Goal: Information Seeking & Learning: Find specific fact

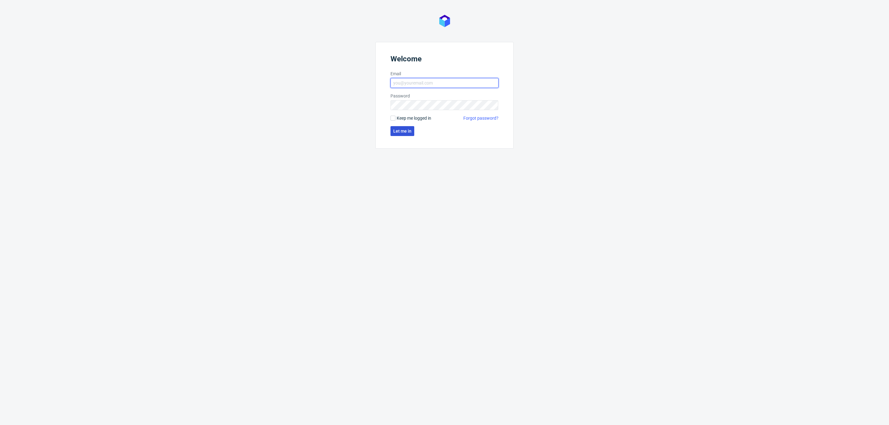
type input "[EMAIL_ADDRESS][PERSON_NAME][DOMAIN_NAME]"
click at [403, 132] on span "Let me in" at bounding box center [402, 131] width 18 height 4
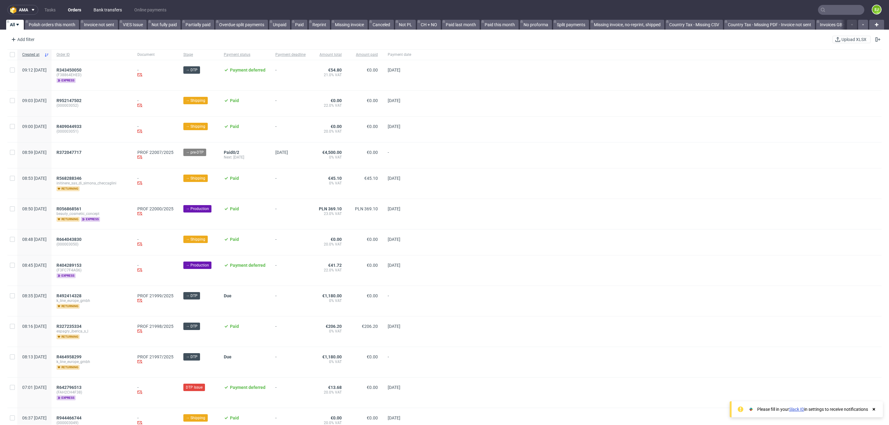
click at [119, 10] on link "Bank transfers" at bounding box center [108, 10] width 36 height 10
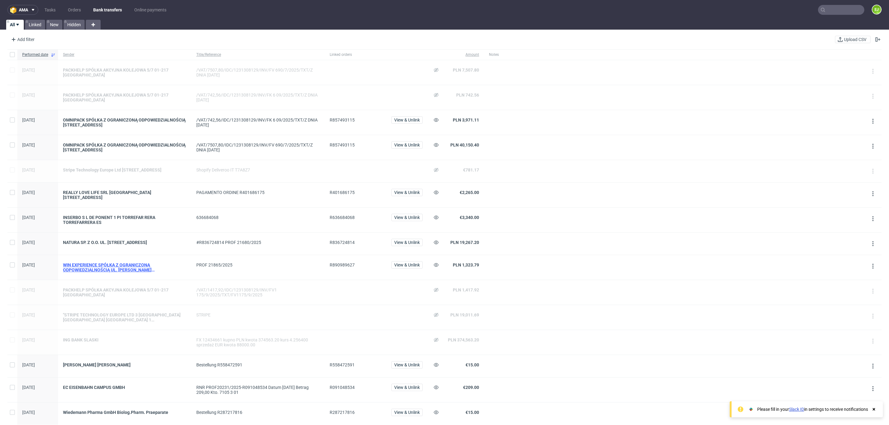
click at [155, 271] on div "WIN EXPERIENCE SPÓŁKA Z OGRANICZONĄ ODPOWIEDZIALNOŚCIĄ UL. [PERSON_NAME][STREET…" at bounding box center [124, 268] width 123 height 10
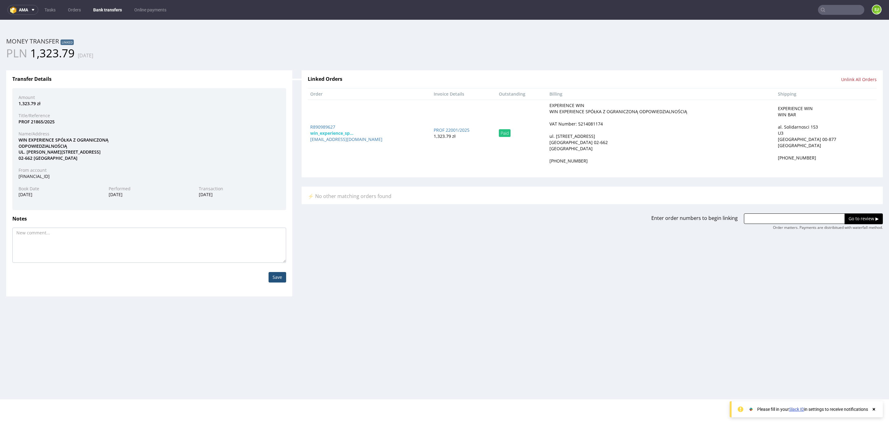
click at [572, 125] on div "VAT Number: 5214081174" at bounding box center [575, 124] width 53 height 6
copy div "5214081174"
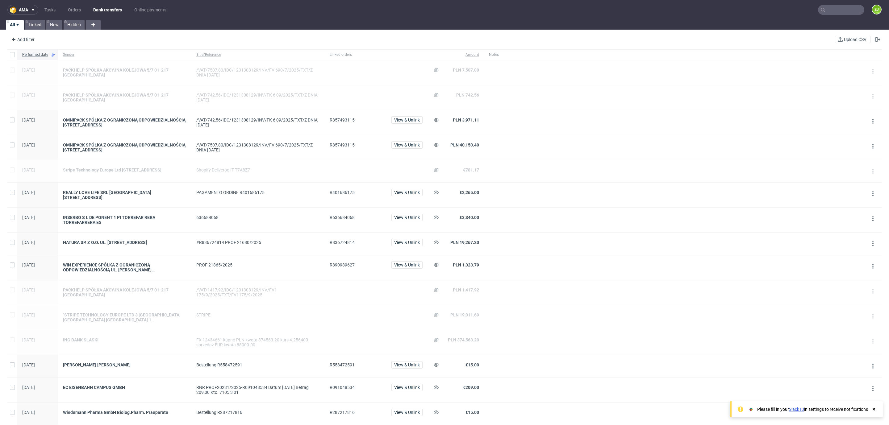
click at [146, 241] on div "NATURA SP. Z O.O. UL. [STREET_ADDRESS]" at bounding box center [124, 244] width 133 height 22
click at [149, 242] on div "NATURA SP. Z O.O. UL. [STREET_ADDRESS]" at bounding box center [124, 242] width 123 height 5
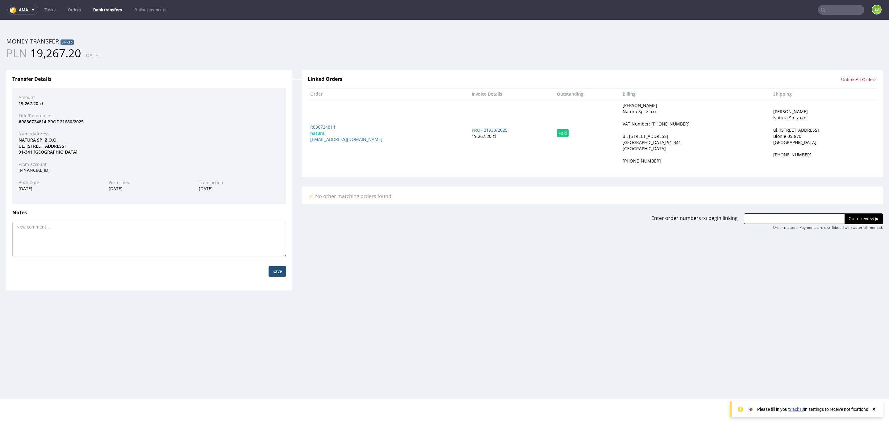
click at [667, 121] on div "VAT Number: [PHONE_NUMBER]" at bounding box center [655, 124] width 67 height 6
drag, startPoint x: 667, startPoint y: 121, endPoint x: 681, endPoint y: 114, distance: 16.0
click at [681, 114] on address "[PERSON_NAME] Natura Sp. z o.o. VAT Number: [PHONE_NUMBER] ul. [STREET_ADDRESS]…" at bounding box center [695, 133] width 146 height 62
click at [686, 124] on div "VAT Number: [PHONE_NUMBER]" at bounding box center [655, 124] width 67 height 6
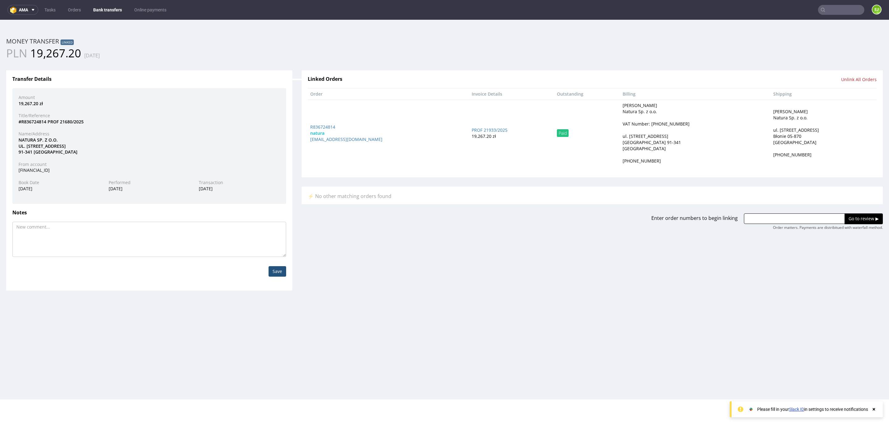
click at [686, 124] on div "VAT Number: [PHONE_NUMBER]" at bounding box center [655, 124] width 67 height 6
drag, startPoint x: 686, startPoint y: 124, endPoint x: 658, endPoint y: 123, distance: 28.4
click at [658, 123] on div "VAT Number: [PHONE_NUMBER]" at bounding box center [655, 124] width 67 height 6
copy div "[PHONE_NUMBER]"
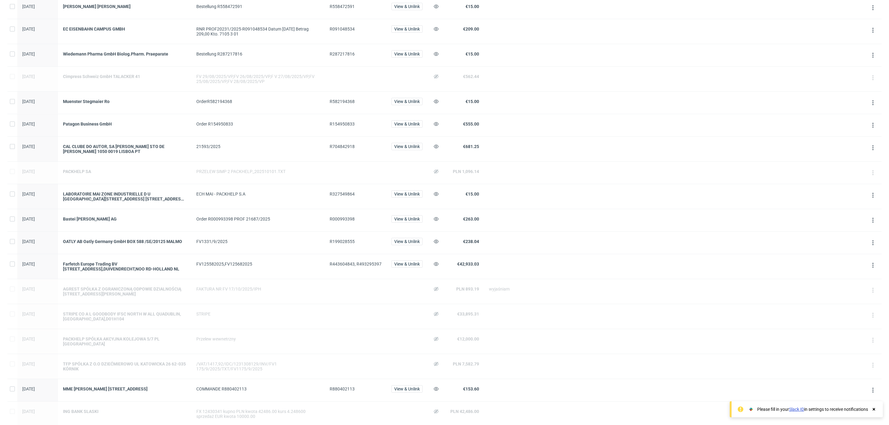
scroll to position [382, 0]
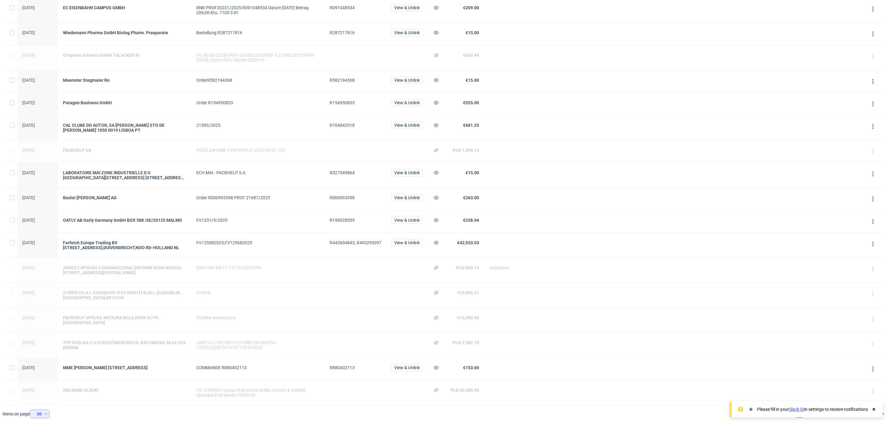
click at [45, 412] on icon at bounding box center [46, 414] width 4 height 5
click at [41, 387] on div "60" at bounding box center [42, 386] width 12 height 9
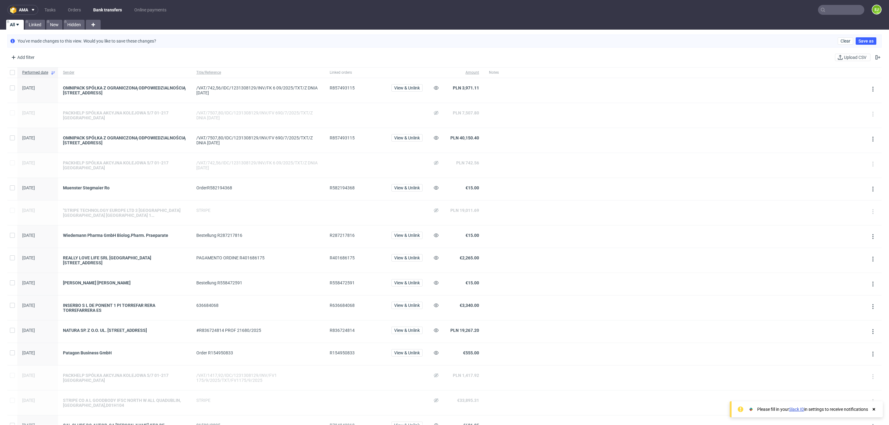
scroll to position [842, 0]
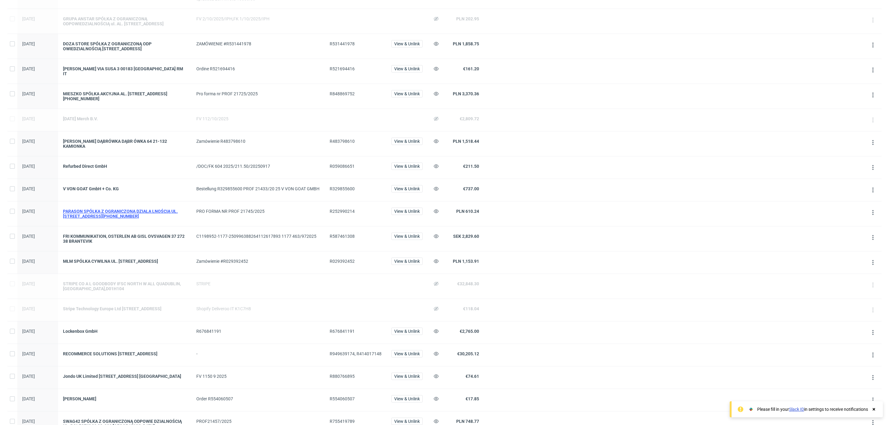
click at [147, 218] on div "PARASON SPÓŁKA Z OGRANICZONĄ DZIALA LNOŚCIĄ UL. [STREET_ADDRESS][PHONE_NUMBER]" at bounding box center [124, 214] width 123 height 10
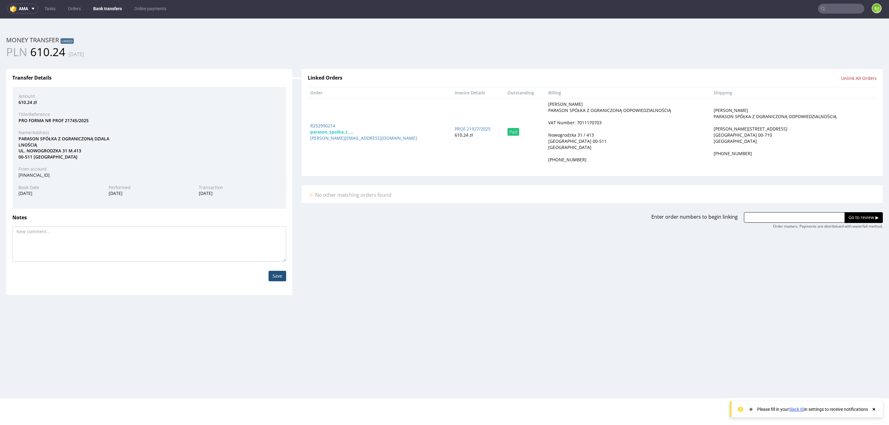
click at [548, 125] on div "VAT Number: 7011170703" at bounding box center [574, 123] width 53 height 6
copy div "7011170703"
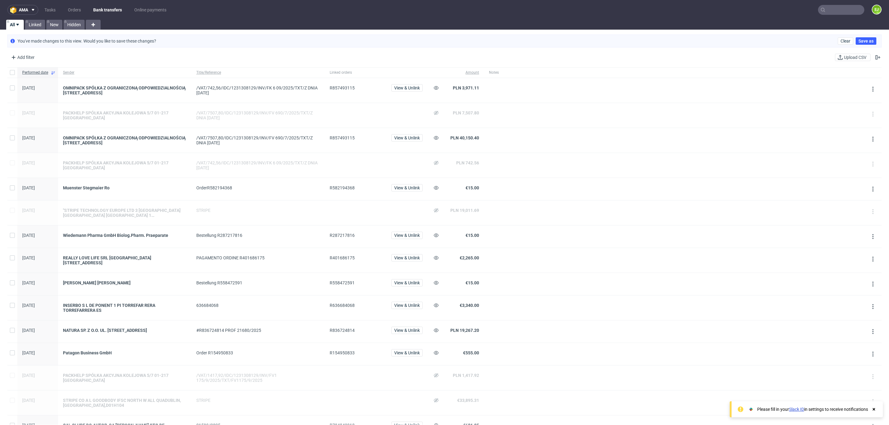
scroll to position [892, 0]
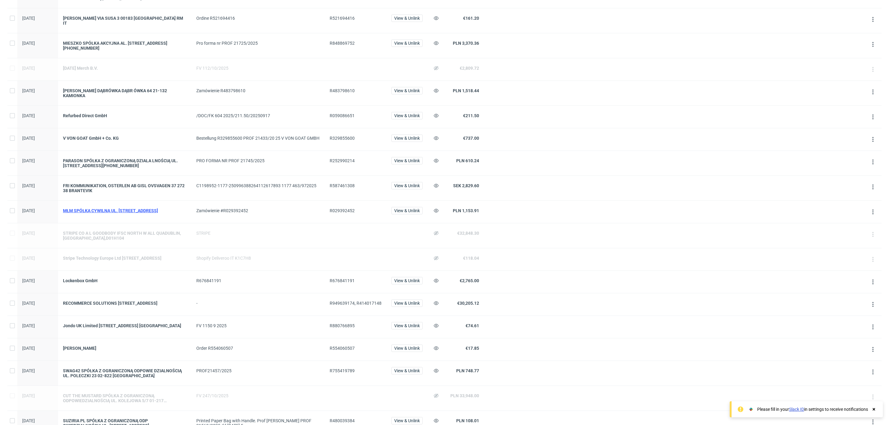
click at [167, 213] on div "MŁM SPÓŁKA CYWILNA UL. [STREET_ADDRESS]" at bounding box center [124, 210] width 123 height 5
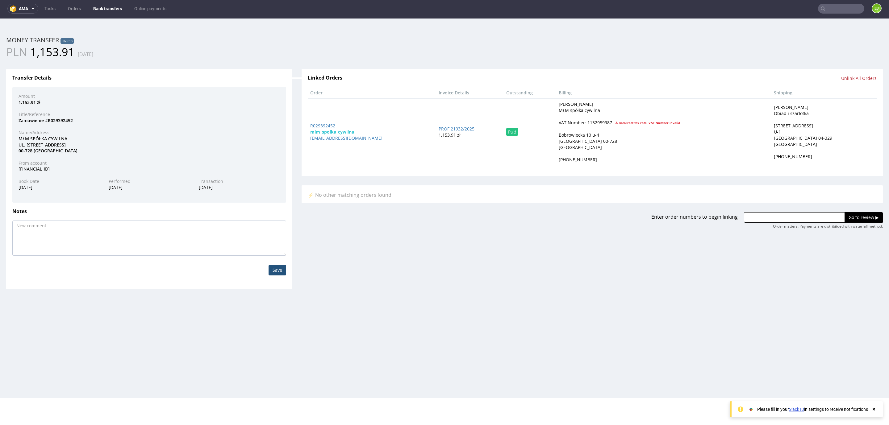
click at [585, 120] on div "VAT Number: 1132959987" at bounding box center [585, 123] width 53 height 6
copy div "1132959987"
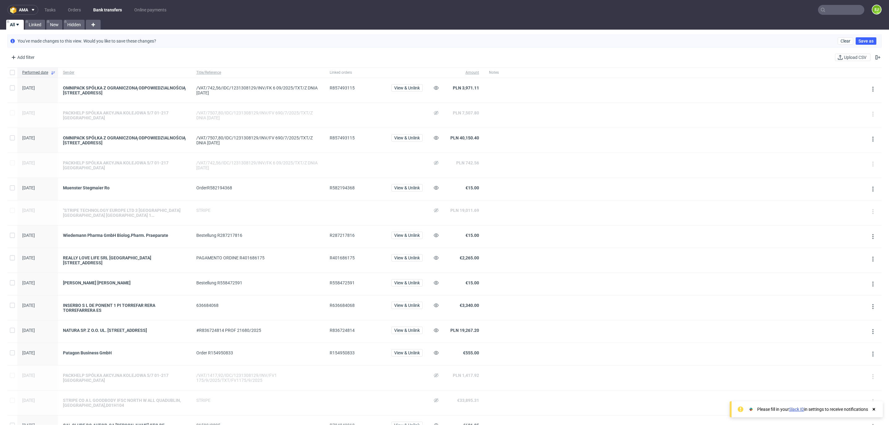
scroll to position [238, 0]
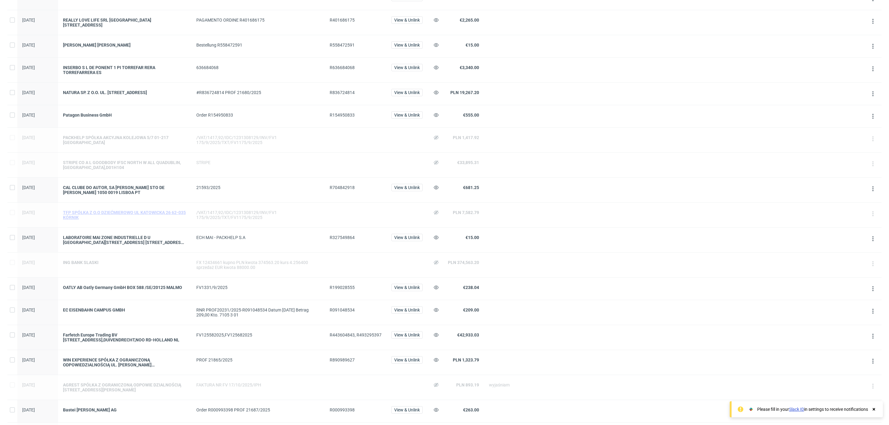
click at [155, 216] on div "TFP SPÓŁKA Z O.O DZIEĆMIEROWO UL KATOWICKA 26 62-035 KÓRNIK" at bounding box center [124, 215] width 123 height 10
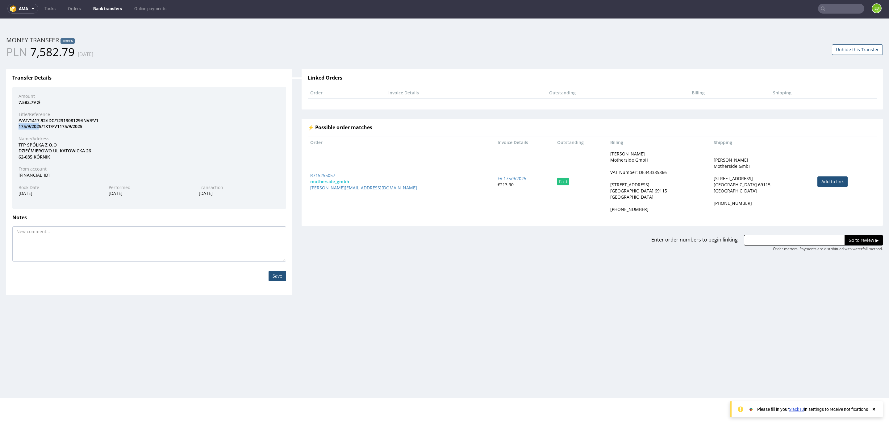
drag, startPoint x: 19, startPoint y: 127, endPoint x: 40, endPoint y: 126, distance: 21.3
click at [40, 126] on div "/VAT/1417,92/IDC/1231308129/INV/FV1 175/9/2025/TXT/FV1175/9/2025" at bounding box center [149, 124] width 271 height 12
copy div "175/9/202"
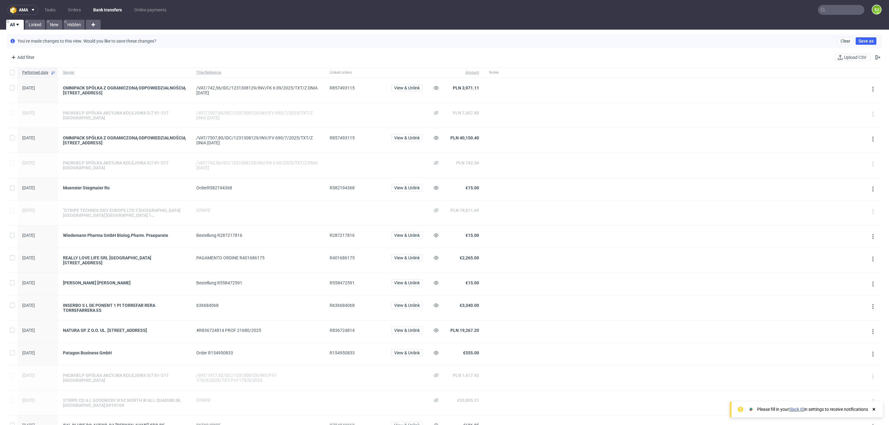
scroll to position [842, 0]
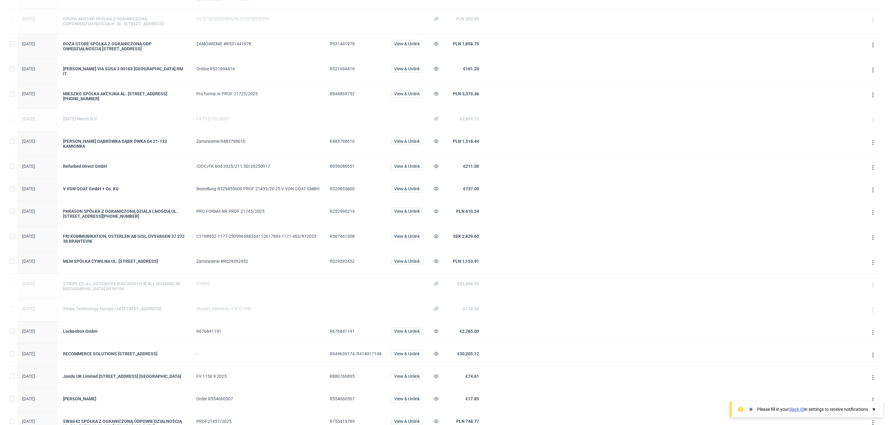
click at [338, 210] on span "R252990214" at bounding box center [342, 211] width 25 height 5
copy span "R252990214"
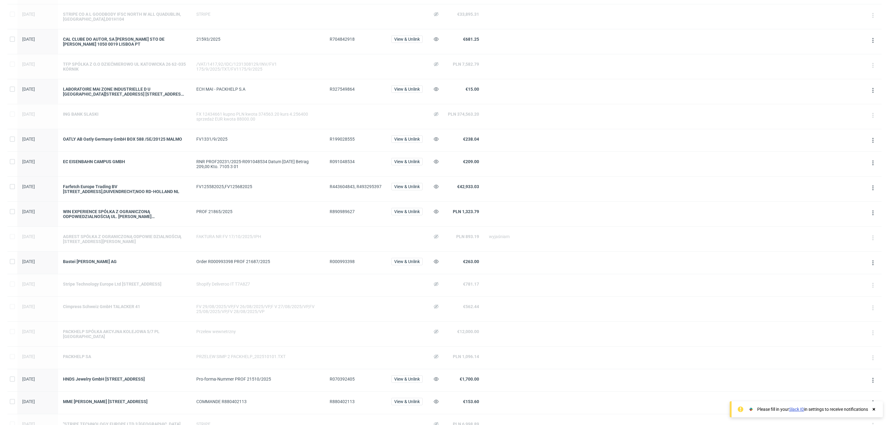
click at [335, 214] on span "R890989627" at bounding box center [342, 211] width 25 height 5
copy span "R890989627"
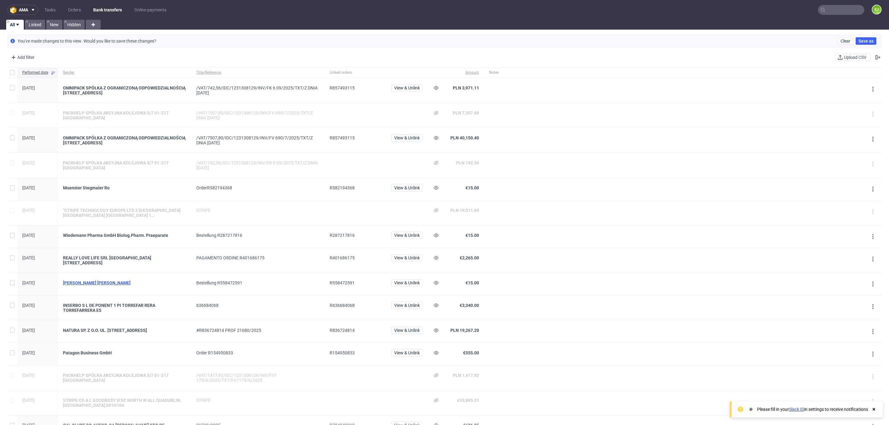
click at [94, 282] on div "[PERSON_NAME] [PERSON_NAME]" at bounding box center [124, 283] width 123 height 5
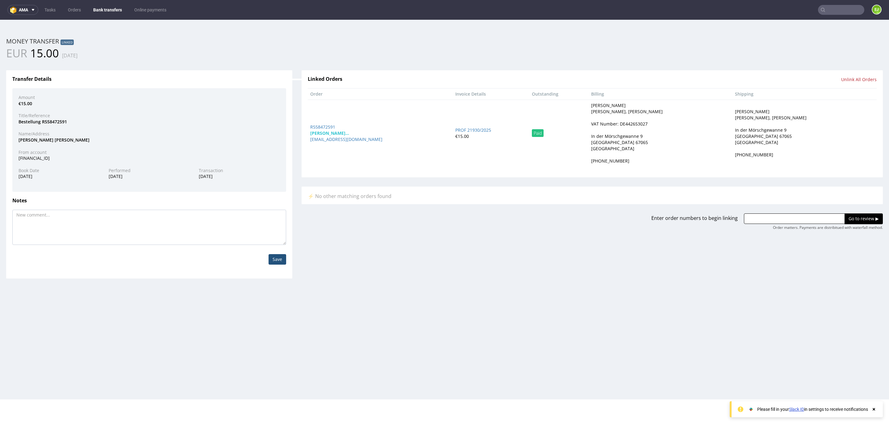
click at [643, 131] on address "[PERSON_NAME] [PERSON_NAME], [PERSON_NAME] VAT Number: DE442653027 In der [STRE…" at bounding box center [660, 133] width 139 height 62
click at [640, 125] on div "VAT Number: DE442653027" at bounding box center [619, 124] width 56 height 6
copy div "DE442653027"
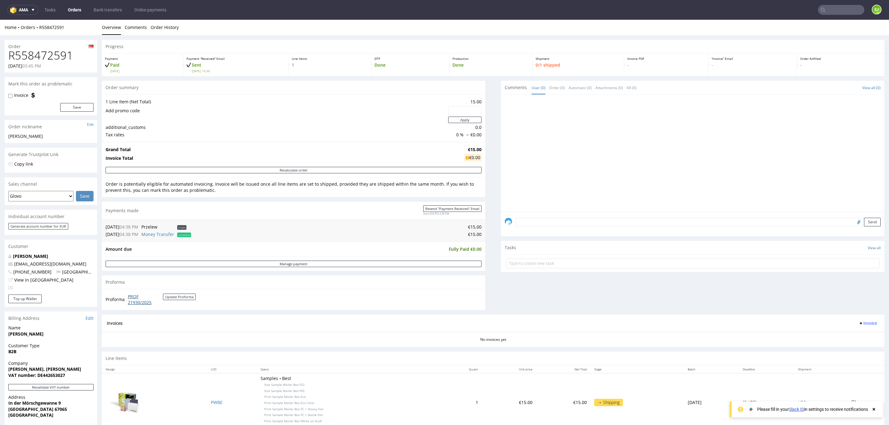
click at [136, 303] on link "PROF 21930/2025" at bounding box center [145, 300] width 35 height 12
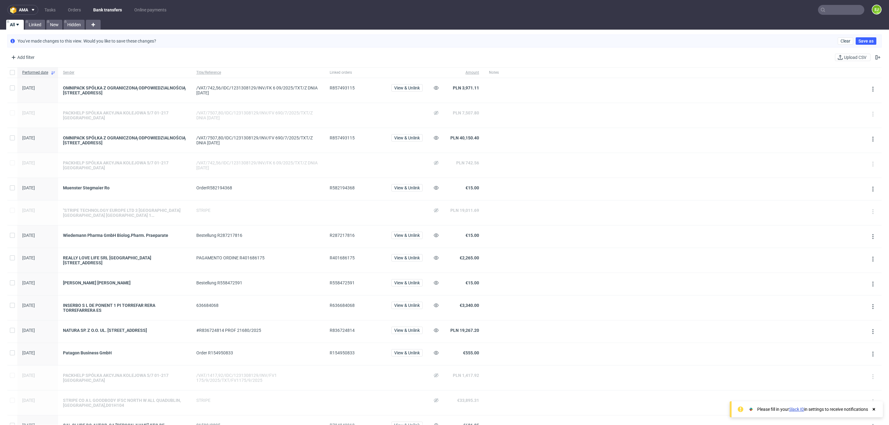
scroll to position [336, 0]
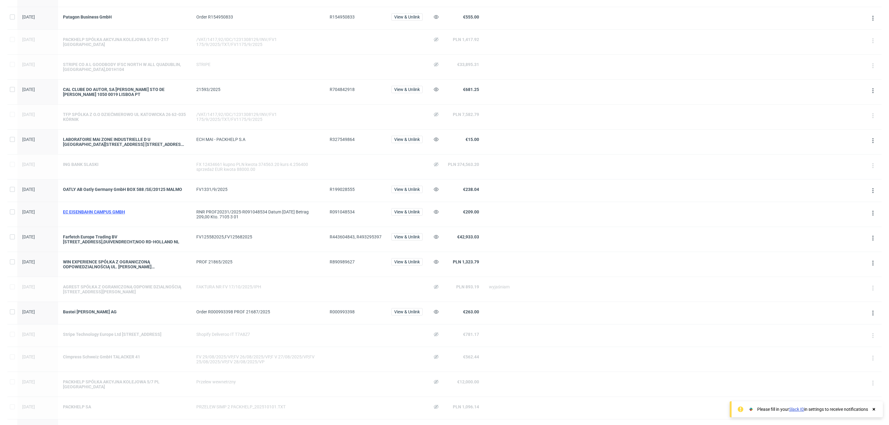
click at [119, 213] on div "EC EISENBAHN CAMPUS GMBH" at bounding box center [124, 212] width 123 height 5
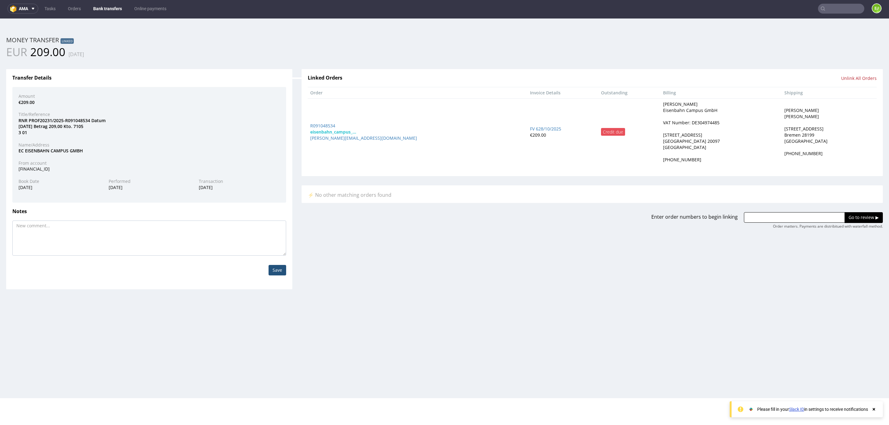
click at [664, 119] on address "[PERSON_NAME] Eisenbahn Campus GmbH VAT Number: DE304974485 [STREET_ADDRESS] [P…" at bounding box center [721, 132] width 116 height 62
click at [664, 126] on div "VAT Number: DE304974485" at bounding box center [691, 123] width 56 height 6
copy div "DE304974485"
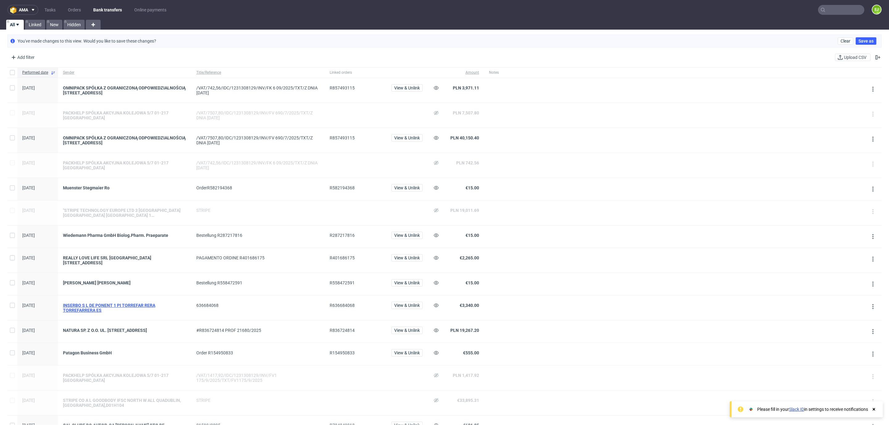
click at [144, 308] on div "INSERBO S L DE PONENT 1 PI TORREFAR RERA TORREFARRERA ES" at bounding box center [124, 308] width 123 height 10
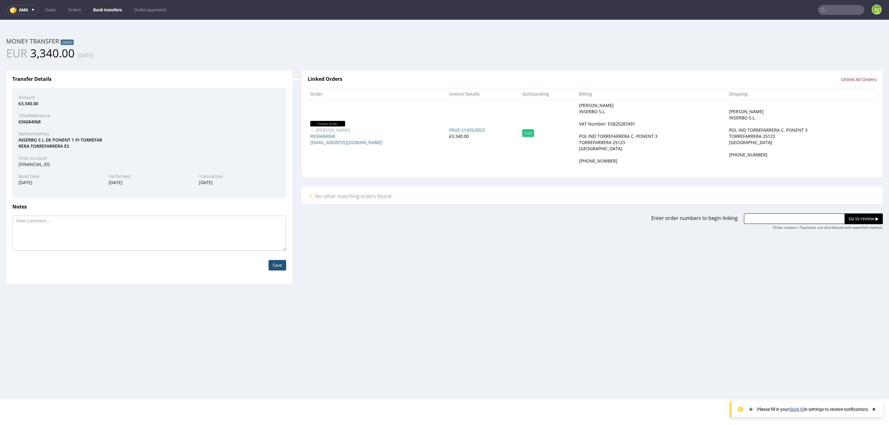
click at [586, 126] on div "VAT Number: ESB25287491" at bounding box center [607, 124] width 56 height 6
copy div "ESB25287491"
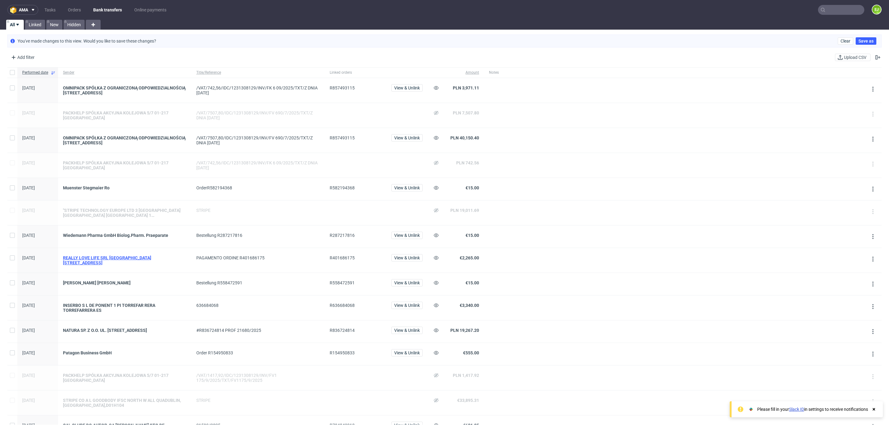
click at [159, 260] on div "REALLY LOVE LIFE SRL [GEOGRAPHIC_DATA] [STREET_ADDRESS]" at bounding box center [124, 261] width 123 height 10
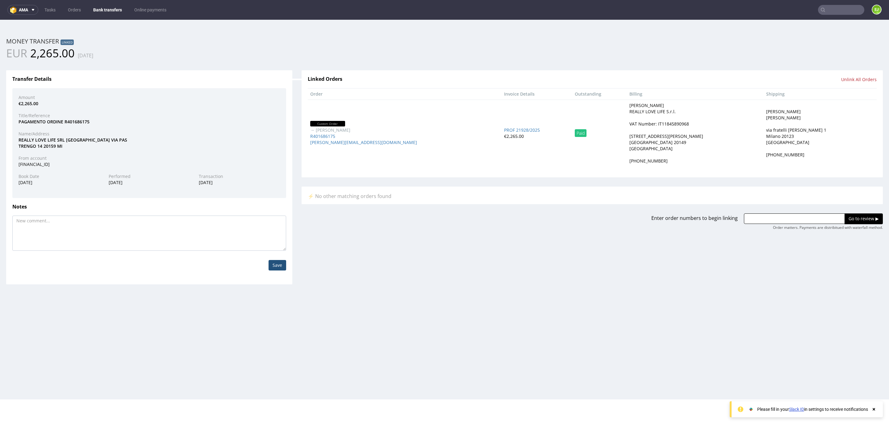
click at [679, 125] on div "VAT Number: IT11845890968" at bounding box center [659, 124] width 60 height 6
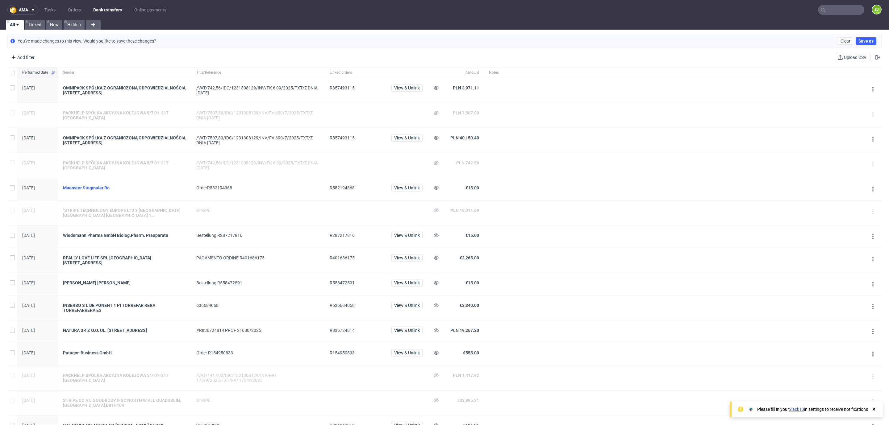
click at [89, 189] on div "Muenster Stegmaier Ro" at bounding box center [124, 187] width 123 height 5
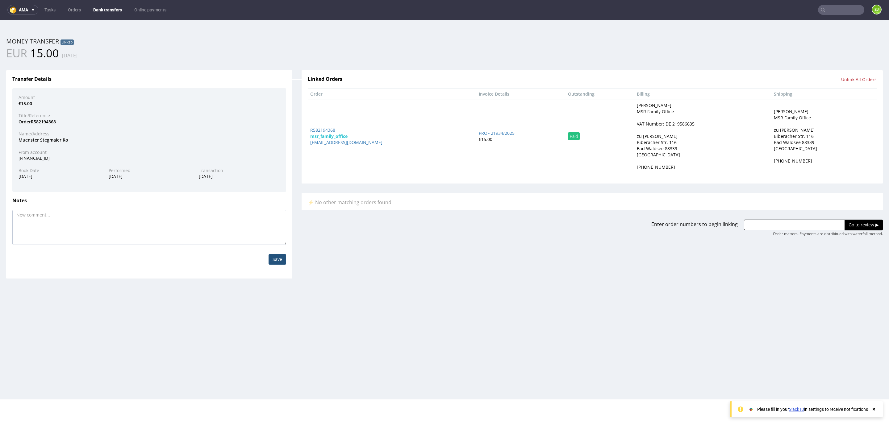
click at [674, 125] on div "VAT Number: DE 219586635" at bounding box center [666, 124] width 58 height 6
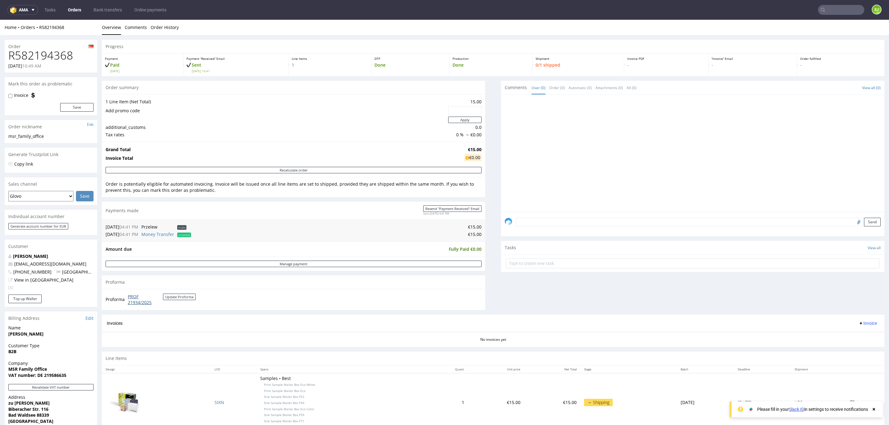
click at [138, 303] on link "PROF 21934/2025" at bounding box center [145, 300] width 35 height 12
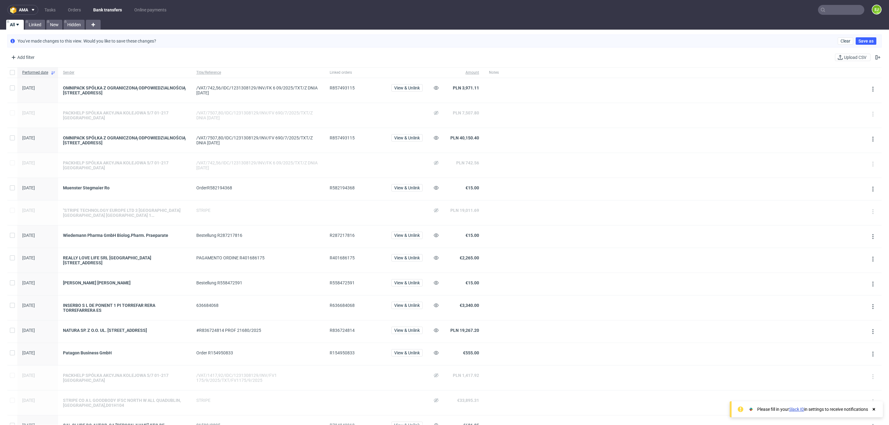
scroll to position [263, 0]
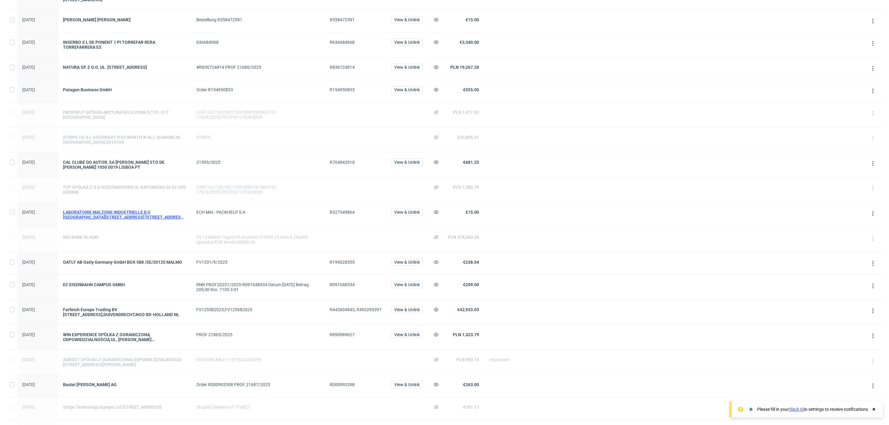
click at [163, 215] on div "LABORATOIRE MAI ZONE INDUSTRIELLE D U [GEOGRAPHIC_DATA][STREET_ADDRESS] [STREET…" at bounding box center [124, 215] width 123 height 10
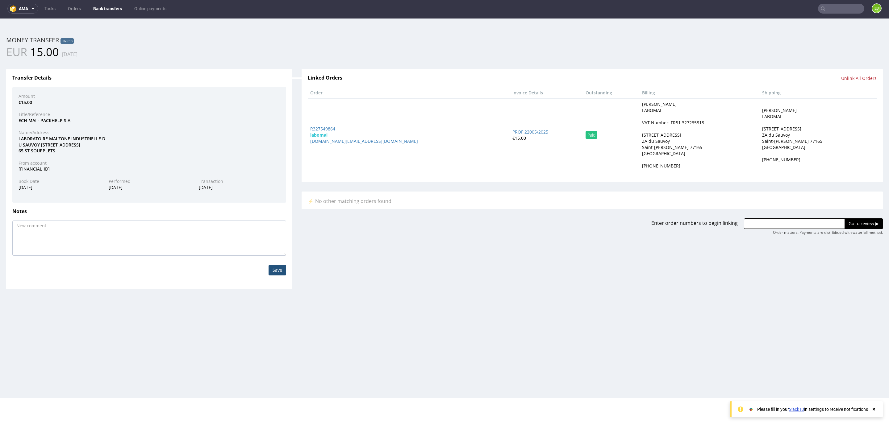
click at [667, 125] on div "VAT Number: FR51 327235818" at bounding box center [673, 123] width 62 height 6
click at [642, 124] on div "VAT Number: FR51 327235818" at bounding box center [673, 123] width 62 height 6
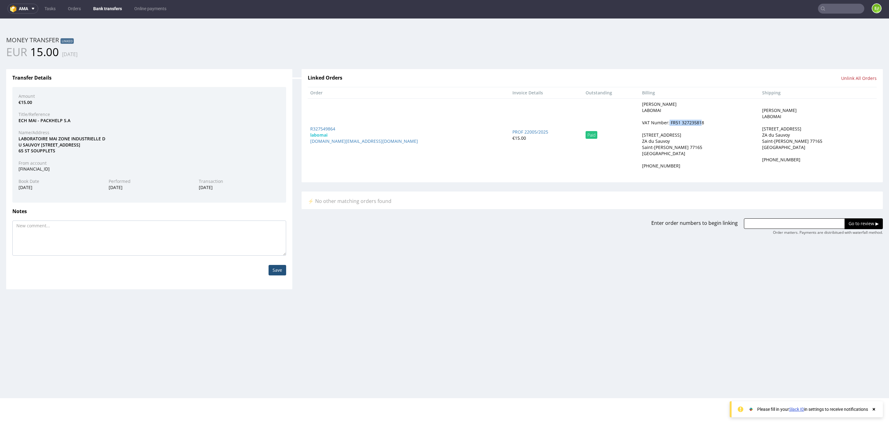
drag, startPoint x: 642, startPoint y: 124, endPoint x: 673, endPoint y: 125, distance: 31.5
click at [673, 125] on div "VAT Number: FR51 327235818" at bounding box center [673, 123] width 62 height 6
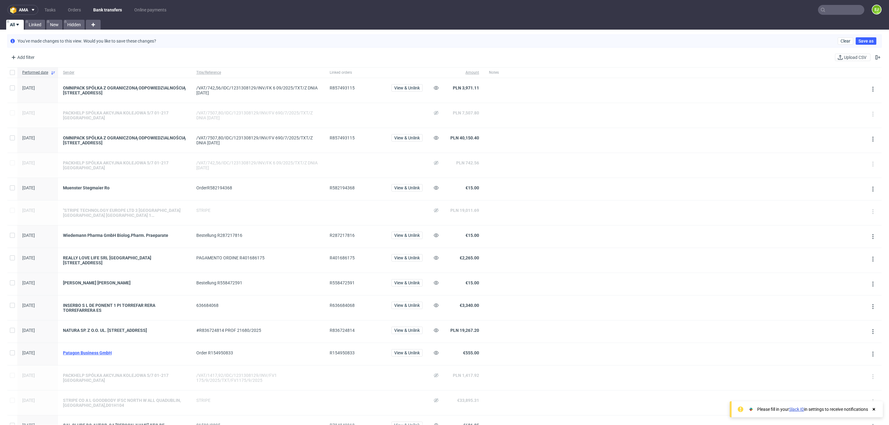
click at [96, 351] on div "Patagon Business GmbH" at bounding box center [124, 353] width 123 height 5
click at [112, 235] on div "Wiedemann Pharma GmbH Biolog.Pharm. Praeparate" at bounding box center [124, 235] width 123 height 5
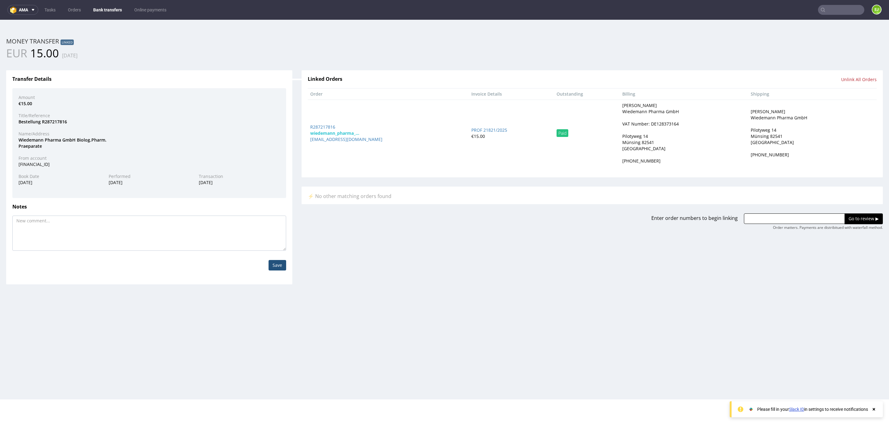
click at [655, 123] on div "VAT Number: DE128373164" at bounding box center [650, 124] width 56 height 6
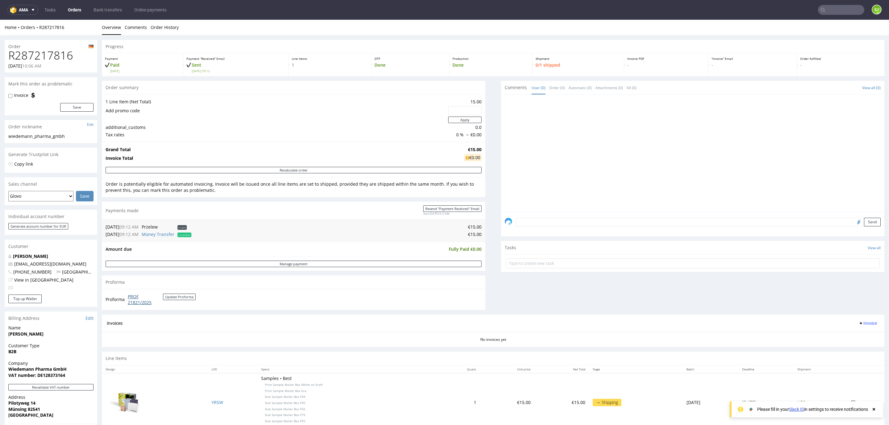
click at [139, 304] on link "PROF 21821/2025" at bounding box center [145, 300] width 35 height 12
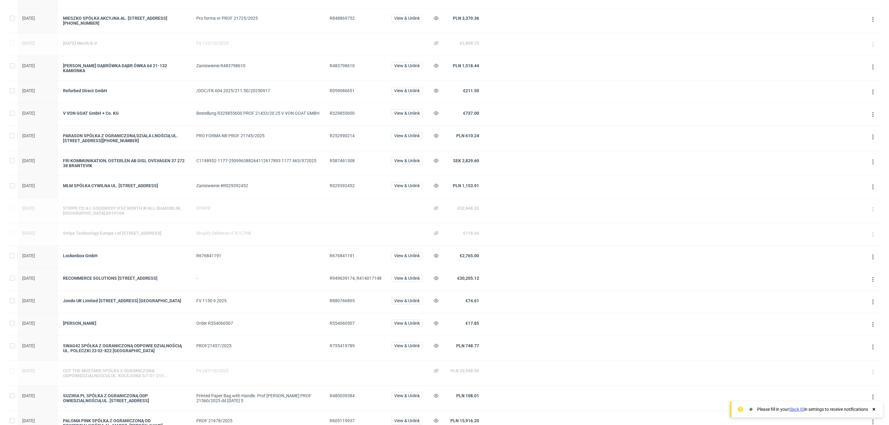
scroll to position [1133, 0]
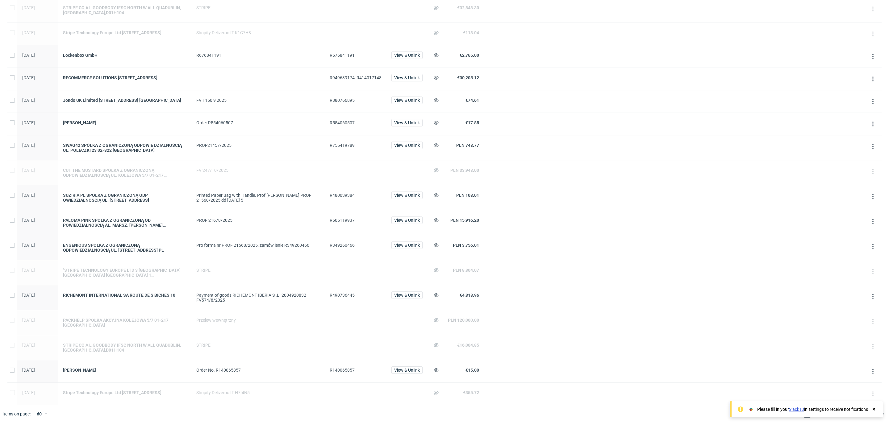
click at [624, 78] on div at bounding box center [689, 79] width 350 height 22
click at [136, 346] on div "STRIPE CO A L GOODBODY IFSC NORTH W ALL QUADUBLIN,[GEOGRAPHIC_DATA],D01H104" at bounding box center [124, 348] width 123 height 10
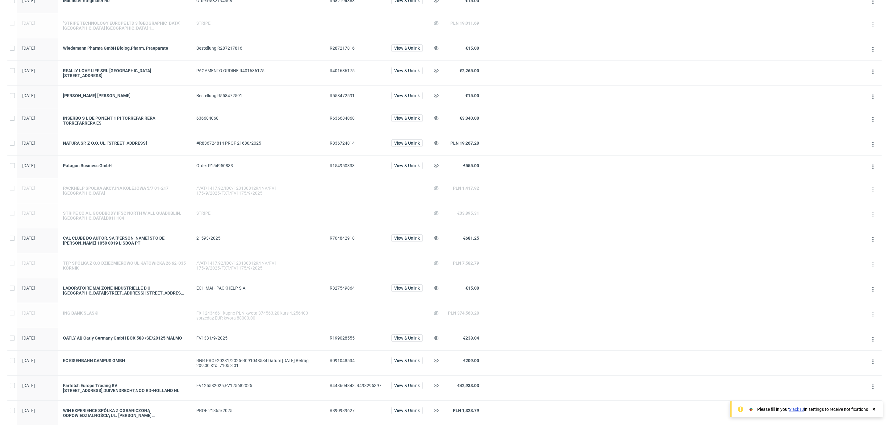
click at [346, 238] on span "R704842918" at bounding box center [342, 238] width 25 height 5
click at [336, 386] on span "R443604843, R493295397" at bounding box center [356, 385] width 52 height 5
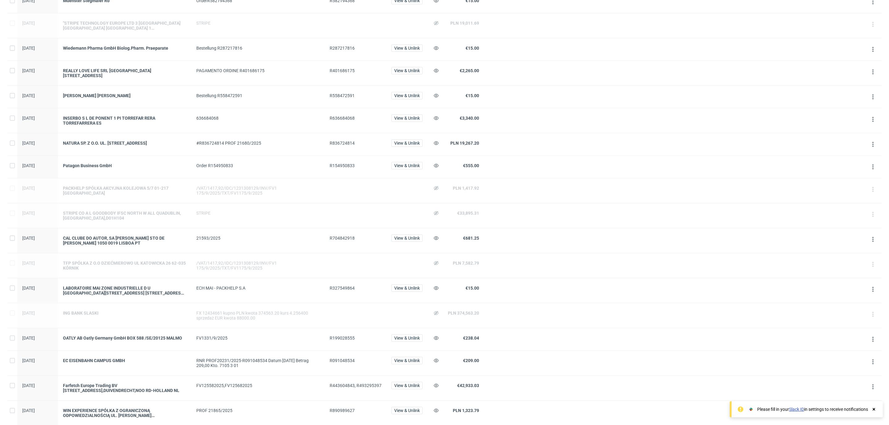
click at [349, 291] on span "R327549864" at bounding box center [342, 288] width 25 height 5
click at [343, 333] on div "R199028555" at bounding box center [356, 339] width 62 height 22
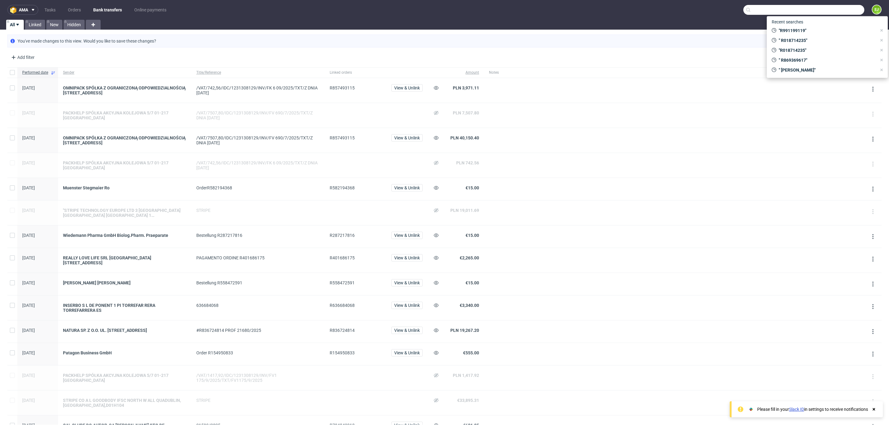
paste input "[EMAIL_ADDRESS][DOMAIN_NAME]"
type input "[EMAIL_ADDRESS][DOMAIN_NAME]"
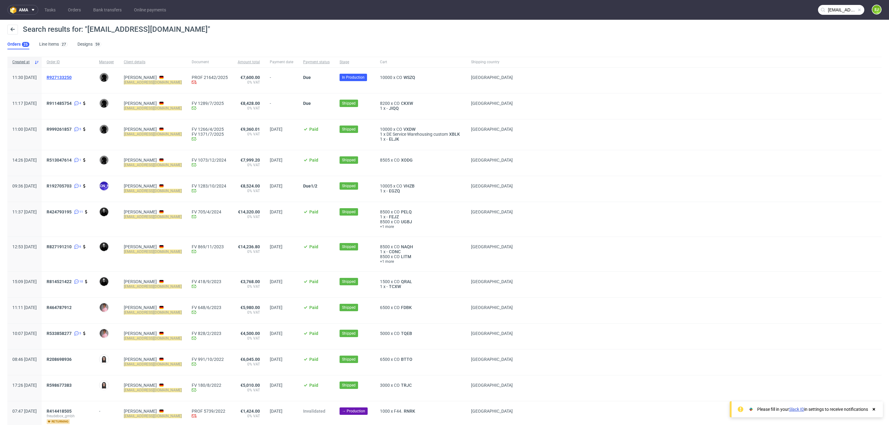
click at [72, 76] on span "R927133250" at bounding box center [59, 77] width 25 height 5
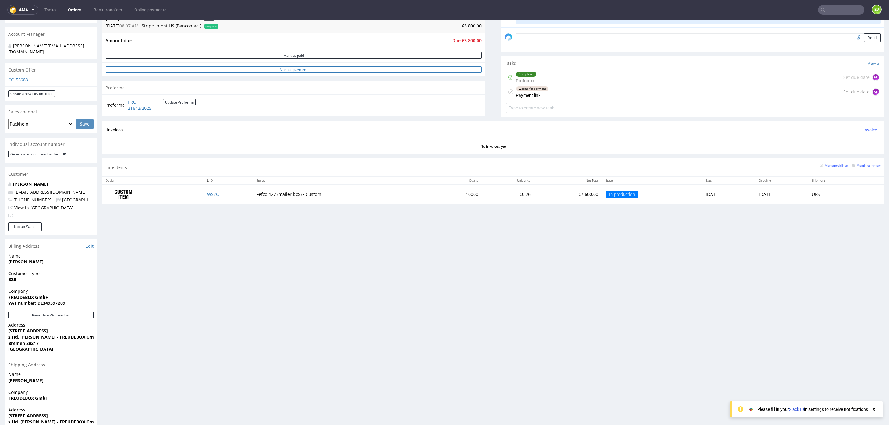
scroll to position [205, 0]
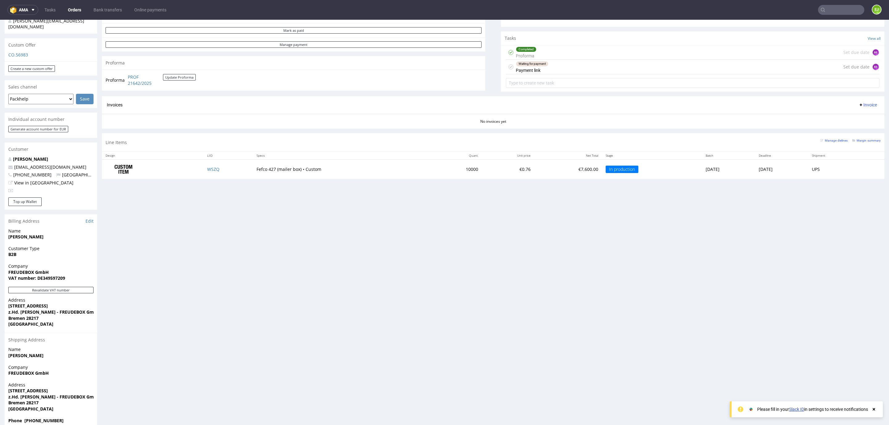
click at [53, 275] on strong "VAT number: DE349597209" at bounding box center [36, 278] width 57 height 6
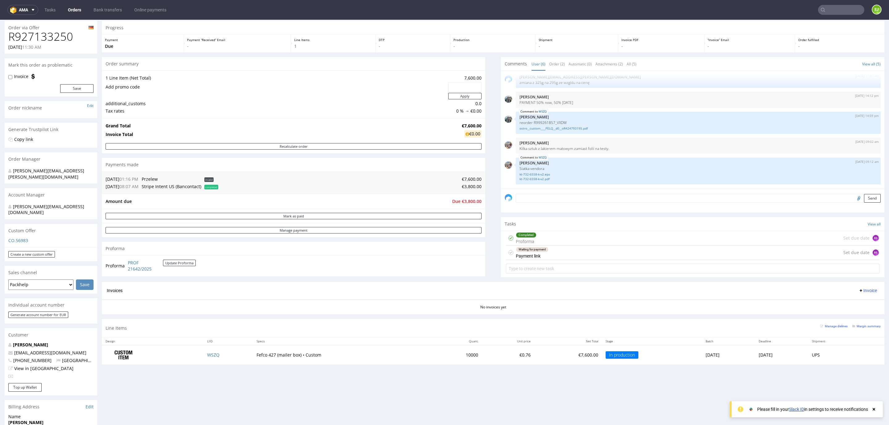
scroll to position [0, 0]
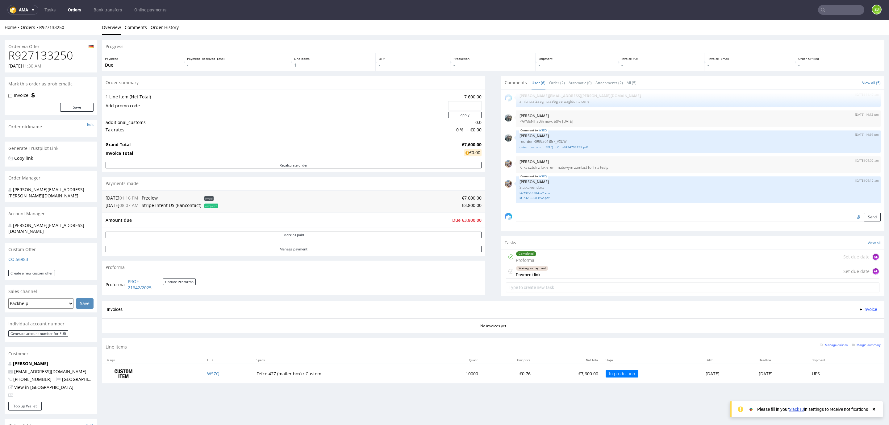
click at [60, 51] on h1 "R927133250" at bounding box center [50, 55] width 85 height 12
click at [844, 3] on nav "ama Tasks Orders Bank transfers Online payments EJ" at bounding box center [444, 10] width 889 height 20
paste input "[PERSON_NAME][EMAIL_ADDRESS][DOMAIN_NAME]"
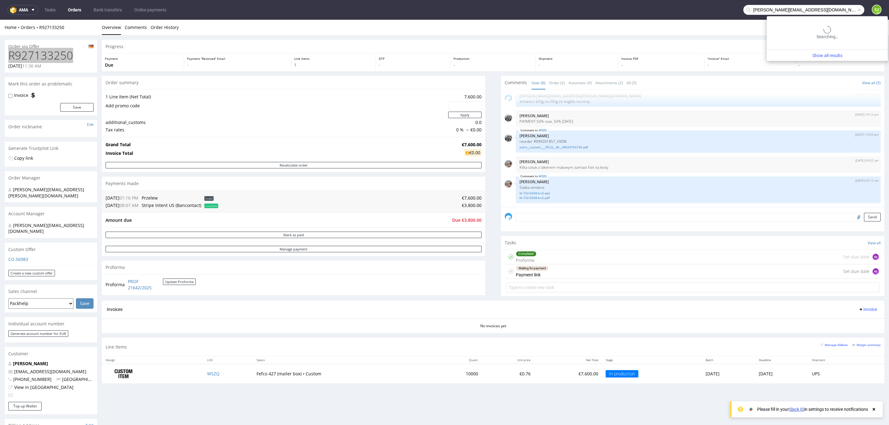
click at [847, 8] on input "[PERSON_NAME][EMAIL_ADDRESS][DOMAIN_NAME]" at bounding box center [803, 10] width 121 height 10
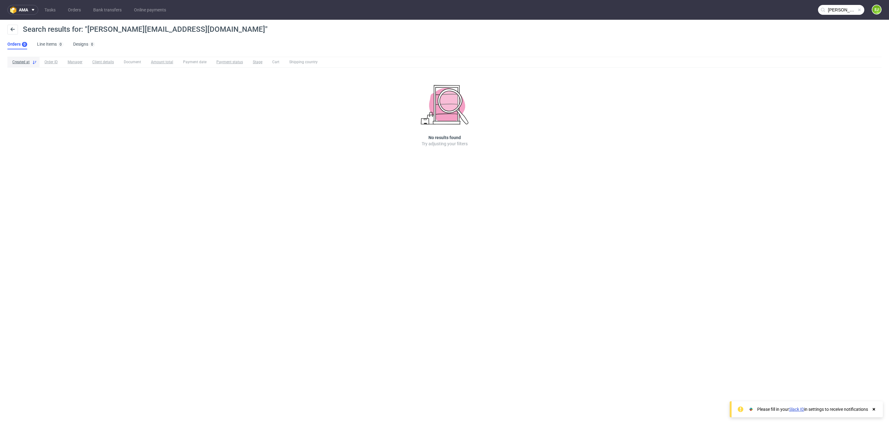
click at [839, 17] on nav "ama Tasks Orders Bank transfers Online payments [PERSON_NAME][EMAIL_ADDRESS][DO…" at bounding box center [444, 10] width 889 height 20
click at [836, 10] on input "[PERSON_NAME][EMAIL_ADDRESS][DOMAIN_NAME]" at bounding box center [841, 10] width 46 height 10
type input "againstgravity"
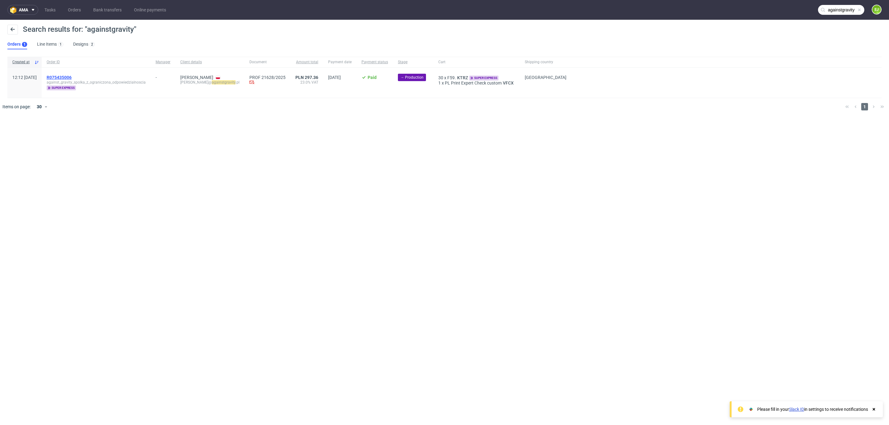
click at [72, 79] on span "R075435006" at bounding box center [59, 77] width 25 height 5
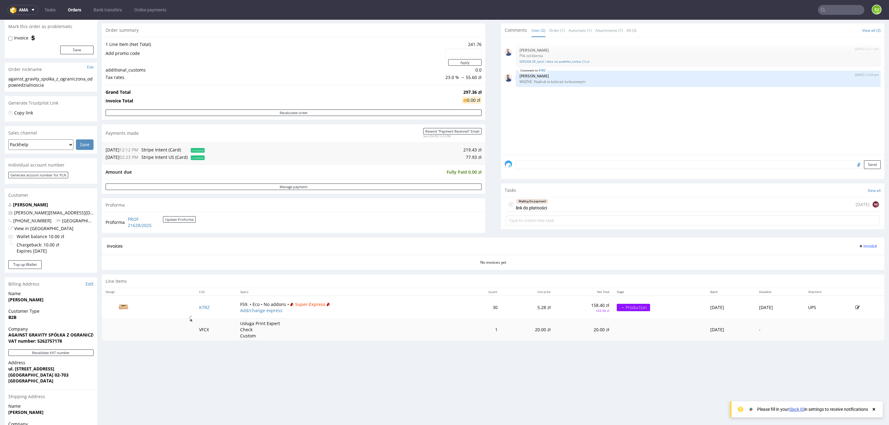
scroll to position [58, 0]
click at [48, 338] on strong "VAT number: 5262757178" at bounding box center [35, 341] width 54 height 6
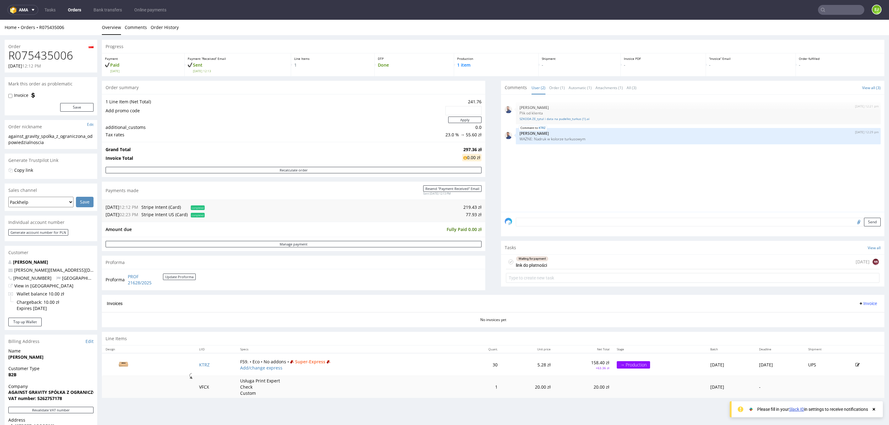
click at [41, 55] on h1 "R075435006" at bounding box center [50, 55] width 85 height 12
click at [835, 6] on input "text" at bounding box center [841, 10] width 46 height 10
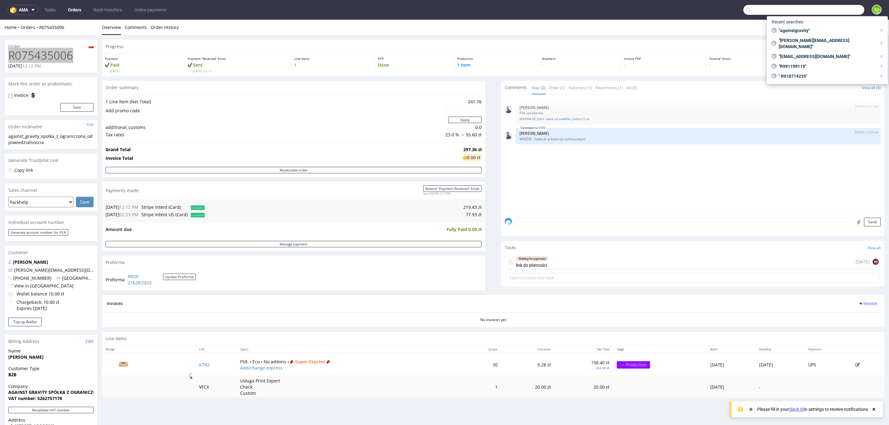
paste input "[PERSON_NAME][EMAIL_ADDRESS][DOMAIN_NAME]"
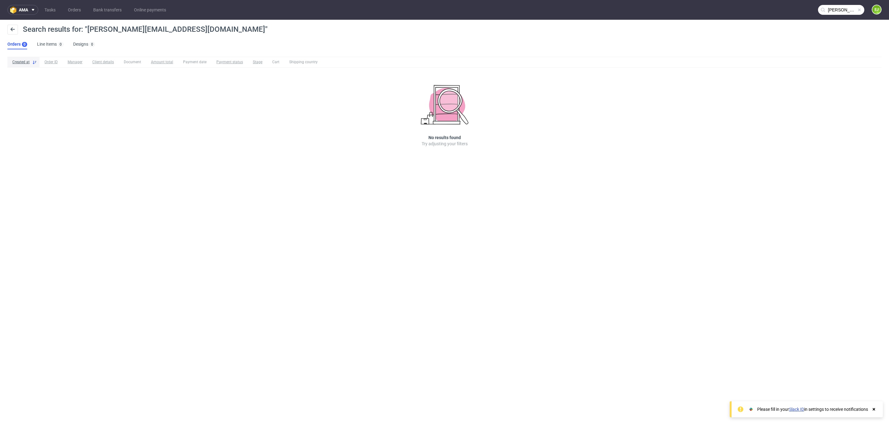
click at [833, 7] on input "[PERSON_NAME][EMAIL_ADDRESS][DOMAIN_NAME]" at bounding box center [841, 10] width 46 height 10
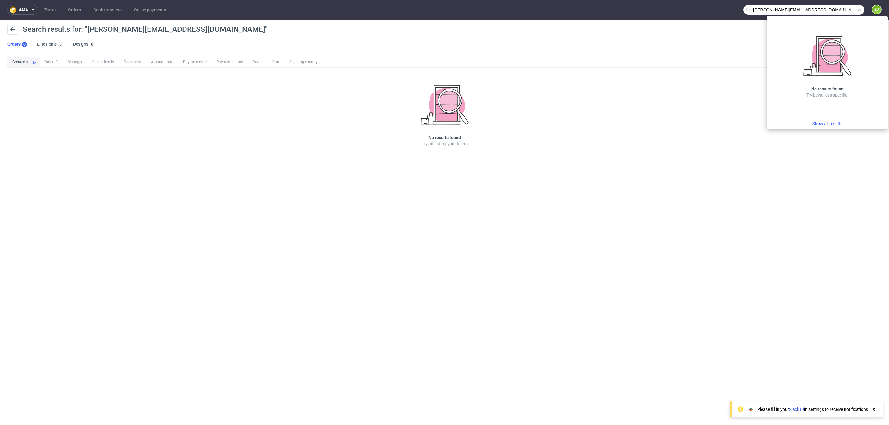
click at [766, 10] on input "[PERSON_NAME][EMAIL_ADDRESS][DOMAIN_NAME]" at bounding box center [803, 10] width 121 height 10
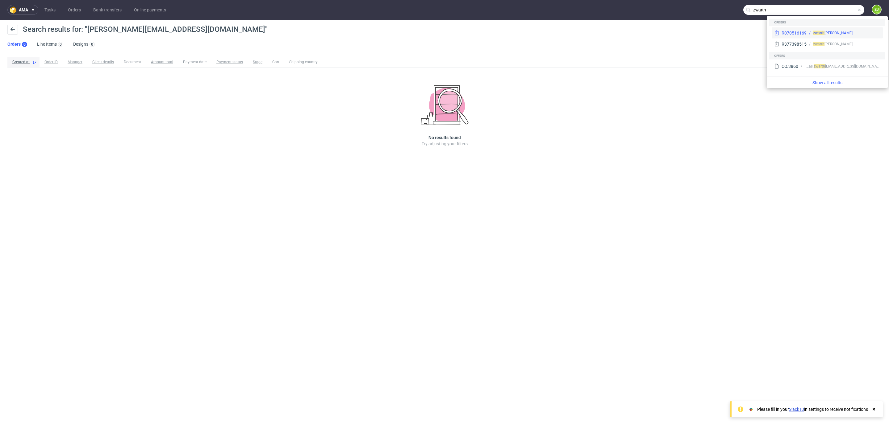
type input "zwarth"
click at [824, 33] on div "[PERSON_NAME]" at bounding box center [833, 33] width 40 height 6
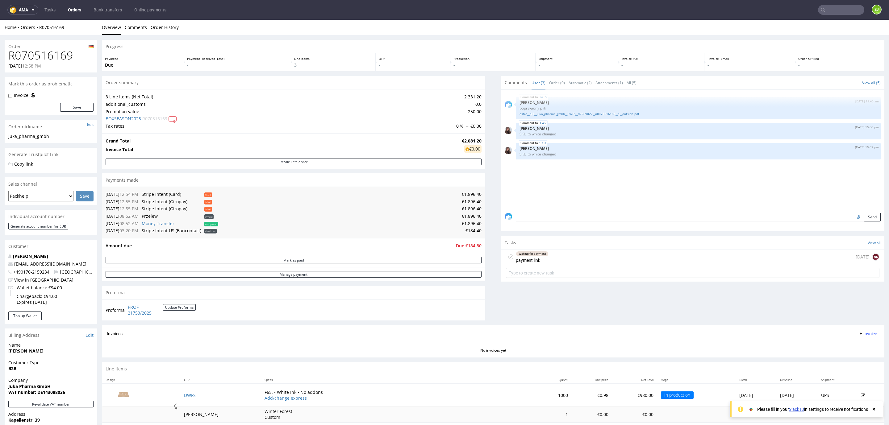
click at [70, 56] on h1 "R070516169" at bounding box center [50, 55] width 85 height 12
click at [55, 53] on h1 "R070516169" at bounding box center [50, 55] width 85 height 12
